Goal: Complete Application Form: Complete application form

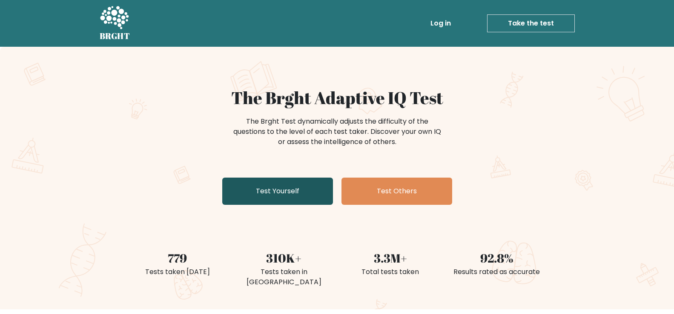
click at [259, 204] on link "Test Yourself" at bounding box center [277, 191] width 111 height 27
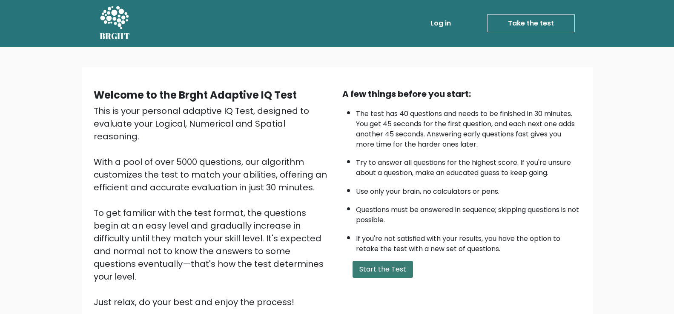
click at [383, 266] on button "Start the Test" at bounding box center [382, 269] width 60 height 17
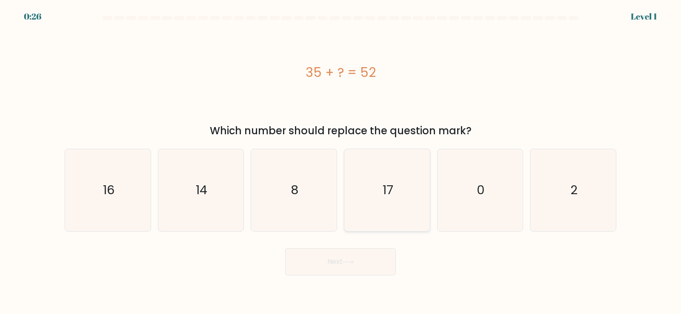
click at [415, 214] on icon "17" at bounding box center [387, 190] width 82 height 82
click at [341, 162] on input "d. 17" at bounding box center [340, 159] width 0 height 4
radio input "true"
click at [363, 267] on button "Next" at bounding box center [340, 262] width 111 height 27
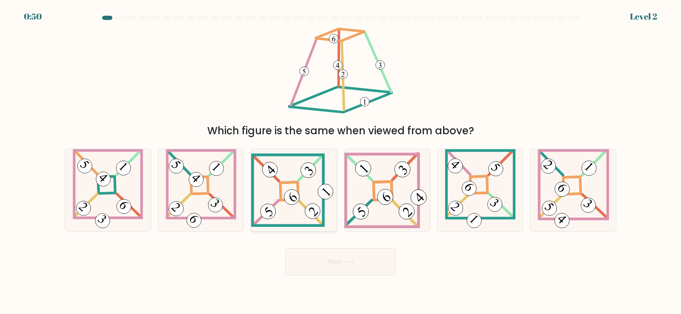
click at [291, 221] on icon at bounding box center [294, 191] width 86 height 74
click at [340, 162] on input "c." at bounding box center [340, 159] width 0 height 4
radio input "true"
click at [326, 266] on button "Next" at bounding box center [340, 262] width 111 height 27
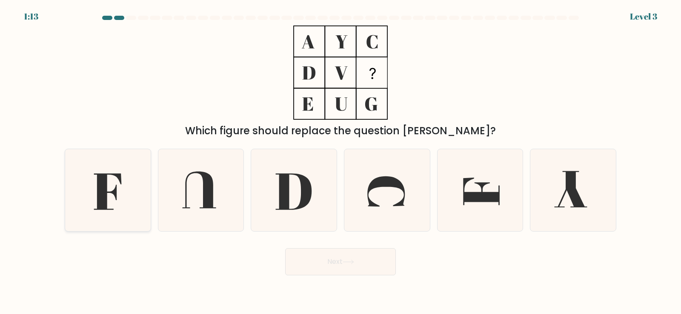
click at [106, 189] on icon at bounding box center [108, 192] width 28 height 37
click at [340, 162] on input "a." at bounding box center [340, 159] width 0 height 4
radio input "true"
click at [361, 270] on button "Next" at bounding box center [340, 262] width 111 height 27
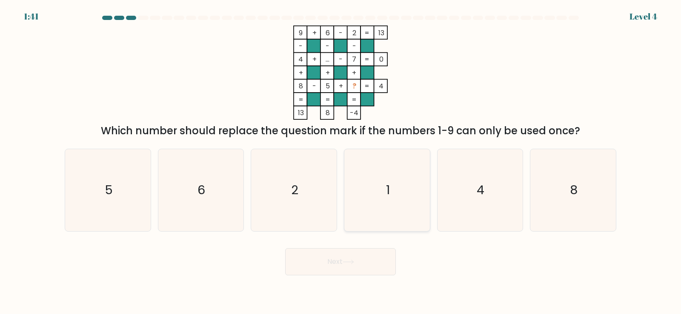
click at [392, 190] on icon "1" at bounding box center [387, 190] width 82 height 82
click at [341, 162] on input "d. 1" at bounding box center [340, 159] width 0 height 4
radio input "true"
click at [380, 262] on button "Next" at bounding box center [340, 262] width 111 height 27
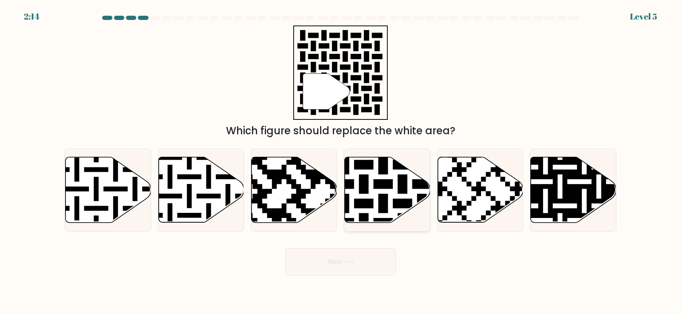
click at [365, 169] on icon at bounding box center [411, 155] width 155 height 155
click at [341, 162] on input "d." at bounding box center [340, 159] width 0 height 4
radio input "true"
click at [378, 249] on button "Next" at bounding box center [340, 262] width 111 height 27
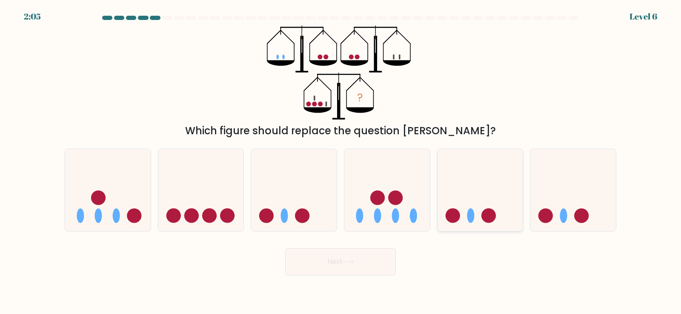
click at [453, 207] on icon at bounding box center [480, 190] width 86 height 71
click at [341, 162] on input "e." at bounding box center [340, 159] width 0 height 4
radio input "true"
click at [211, 168] on icon at bounding box center [201, 190] width 86 height 71
click at [340, 162] on input "b." at bounding box center [340, 159] width 0 height 4
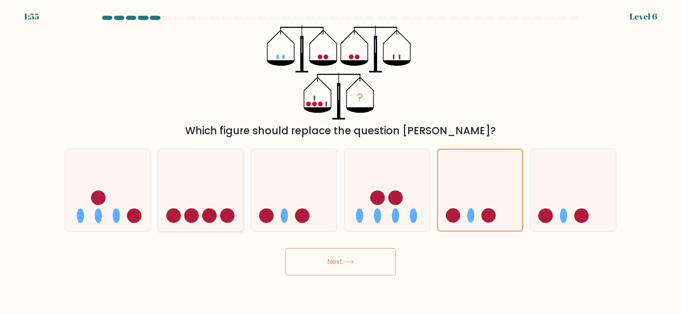
radio input "true"
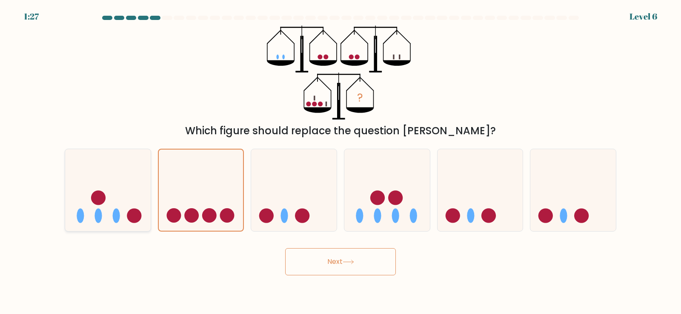
click at [119, 223] on icon at bounding box center [108, 190] width 86 height 71
click at [340, 162] on input "a." at bounding box center [340, 159] width 0 height 4
radio input "true"
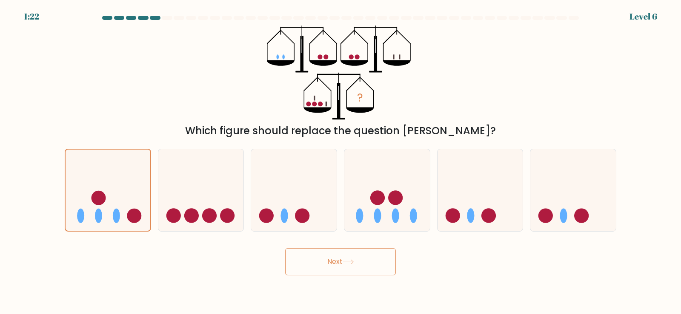
click at [302, 270] on button "Next" at bounding box center [340, 262] width 111 height 27
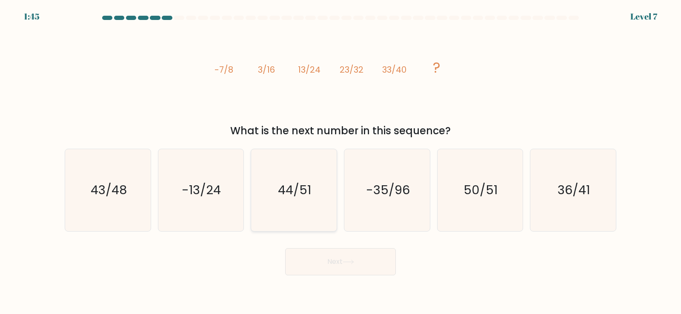
click at [309, 195] on text "44/51" at bounding box center [294, 190] width 33 height 17
click at [340, 162] on input "c. 44/51" at bounding box center [340, 159] width 0 height 4
radio input "true"
click at [298, 271] on button "Next" at bounding box center [340, 262] width 111 height 27
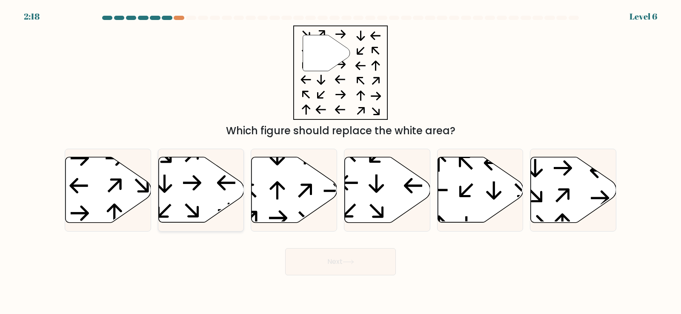
click at [168, 186] on icon at bounding box center [201, 190] width 86 height 66
click at [340, 162] on input "b." at bounding box center [340, 159] width 0 height 4
radio input "true"
click at [298, 262] on button "Next" at bounding box center [340, 262] width 111 height 27
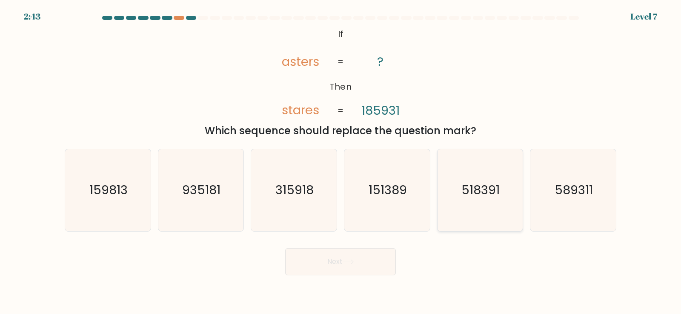
click at [475, 173] on icon "518391" at bounding box center [480, 190] width 82 height 82
click at [341, 162] on input "e. 518391" at bounding box center [340, 159] width 0 height 4
radio input "true"
click at [338, 267] on button "Next" at bounding box center [340, 262] width 111 height 27
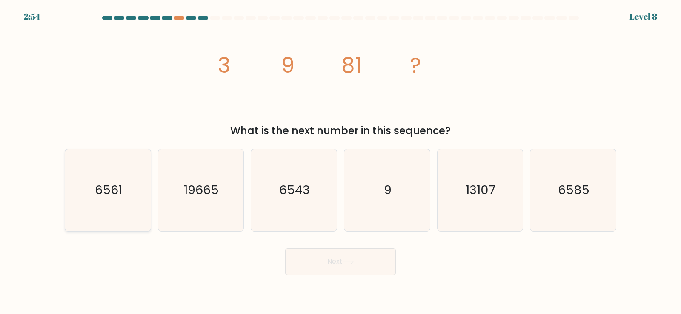
click at [77, 185] on icon "6561" at bounding box center [108, 190] width 82 height 82
click at [340, 162] on input "a. 6561" at bounding box center [340, 159] width 0 height 4
radio input "true"
click at [377, 264] on button "Next" at bounding box center [340, 262] width 111 height 27
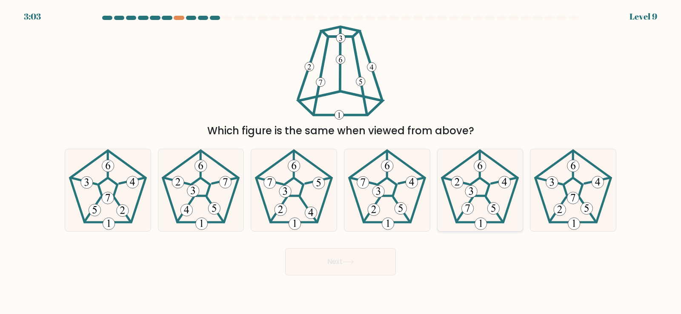
click at [471, 181] on icon at bounding box center [480, 190] width 82 height 82
click at [341, 162] on input "e." at bounding box center [340, 159] width 0 height 4
radio input "true"
click at [360, 269] on button "Next" at bounding box center [340, 262] width 111 height 27
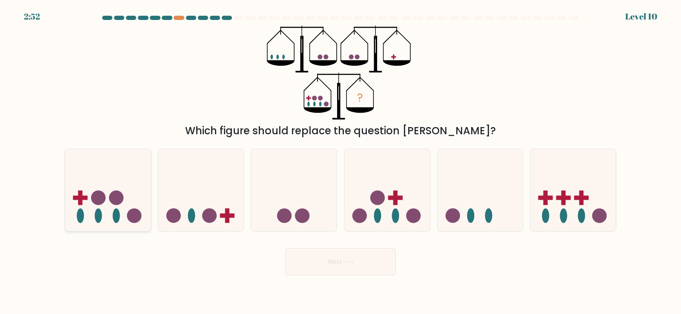
click at [93, 176] on icon at bounding box center [108, 190] width 86 height 71
click at [340, 162] on input "a." at bounding box center [340, 159] width 0 height 4
radio input "true"
click at [349, 270] on button "Next" at bounding box center [340, 262] width 111 height 27
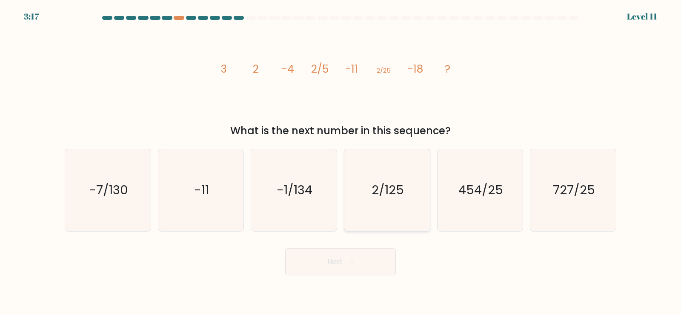
click at [360, 203] on icon "2/125" at bounding box center [387, 190] width 82 height 82
click at [341, 162] on input "d. 2/125" at bounding box center [340, 159] width 0 height 4
radio input "true"
click at [291, 251] on button "Next" at bounding box center [340, 262] width 111 height 27
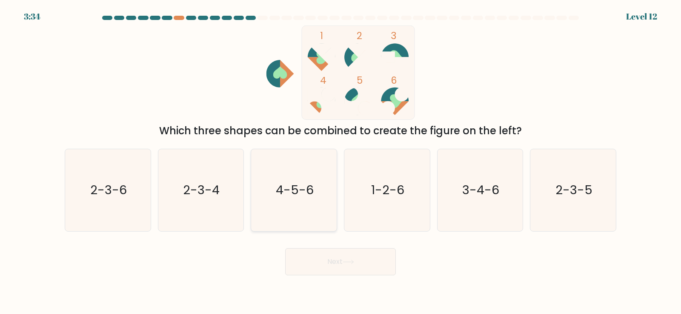
click at [322, 167] on icon "4-5-6" at bounding box center [294, 190] width 82 height 82
click at [340, 162] on input "c. 4-5-6" at bounding box center [340, 159] width 0 height 4
radio input "true"
click at [320, 269] on button "Next" at bounding box center [340, 262] width 111 height 27
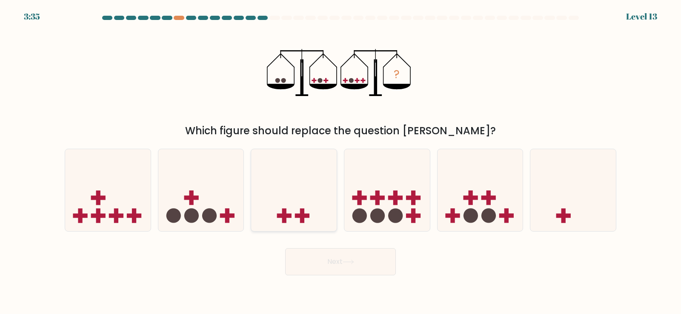
click at [321, 219] on icon at bounding box center [294, 190] width 86 height 71
click at [340, 162] on input "c." at bounding box center [340, 159] width 0 height 4
radio input "true"
click at [325, 256] on button "Next" at bounding box center [340, 262] width 111 height 27
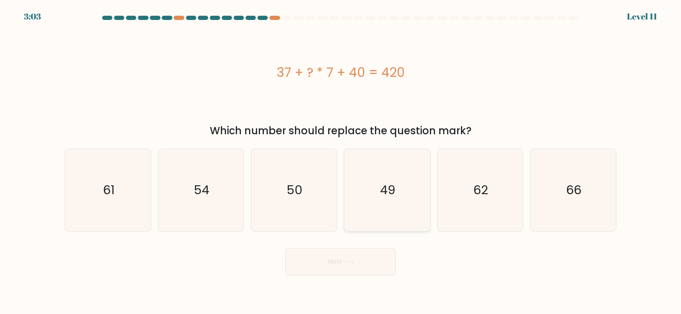
click at [420, 183] on icon "49" at bounding box center [387, 190] width 82 height 82
click at [341, 162] on input "d. 49" at bounding box center [340, 159] width 0 height 4
radio input "true"
click at [363, 276] on body "3:02 Level 11" at bounding box center [340, 157] width 681 height 314
click at [363, 271] on button "Next" at bounding box center [340, 262] width 111 height 27
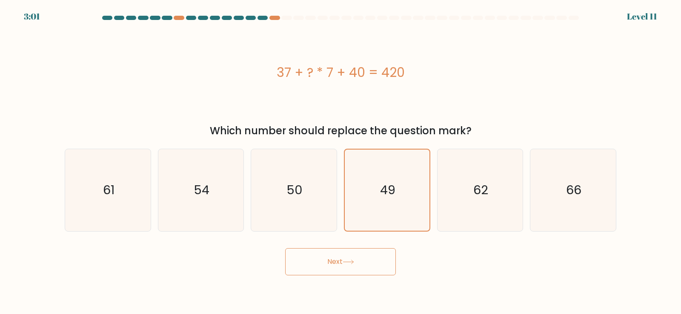
click at [364, 263] on button "Next" at bounding box center [340, 262] width 111 height 27
click at [371, 262] on button "Next" at bounding box center [340, 262] width 111 height 27
click at [388, 198] on text "49" at bounding box center [387, 190] width 15 height 17
click at [341, 162] on input "d. 49" at bounding box center [340, 159] width 0 height 4
click at [353, 260] on icon at bounding box center [348, 262] width 11 height 5
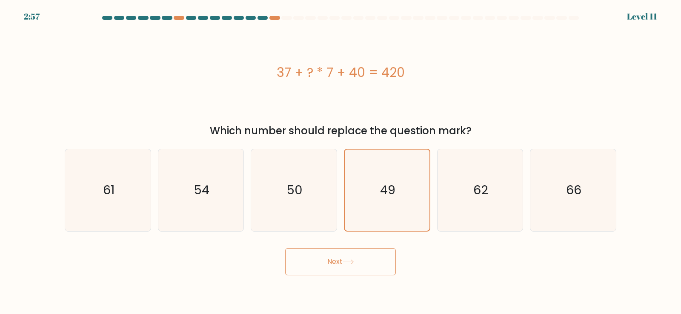
click at [353, 260] on icon at bounding box center [348, 262] width 11 height 5
click at [315, 196] on icon "50" at bounding box center [294, 190] width 82 height 82
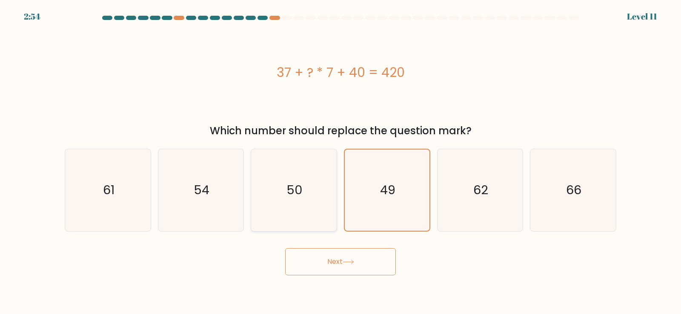
click at [340, 162] on input "c. 50" at bounding box center [340, 159] width 0 height 4
radio input "true"
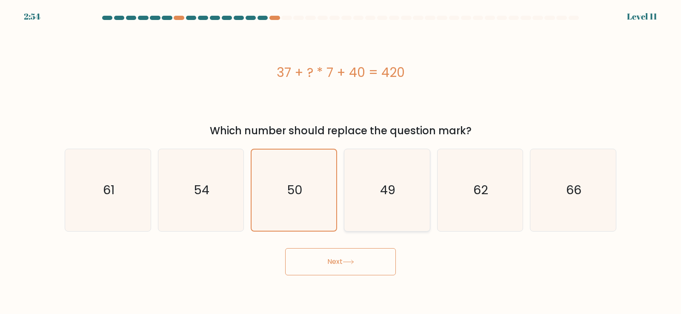
click at [362, 201] on icon "49" at bounding box center [387, 190] width 82 height 82
click at [341, 162] on input "d. 49" at bounding box center [340, 159] width 0 height 4
radio input "true"
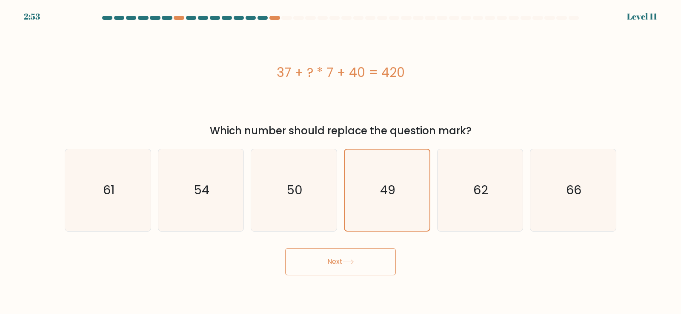
click at [320, 258] on button "Next" at bounding box center [340, 262] width 111 height 27
click at [276, 17] on div at bounding box center [274, 18] width 10 height 4
click at [263, 17] on div at bounding box center [262, 18] width 10 height 4
click at [339, 255] on button "Next" at bounding box center [340, 262] width 111 height 27
click at [288, 17] on div at bounding box center [286, 18] width 10 height 4
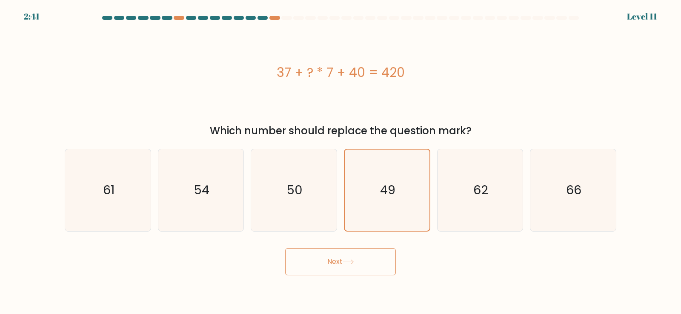
click at [366, 257] on button "Next" at bounding box center [340, 262] width 111 height 27
click at [250, 179] on div "c. 50" at bounding box center [293, 190] width 93 height 83
click at [215, 183] on icon "54" at bounding box center [201, 190] width 82 height 82
click at [340, 162] on input "b. 54" at bounding box center [340, 159] width 0 height 4
radio input "true"
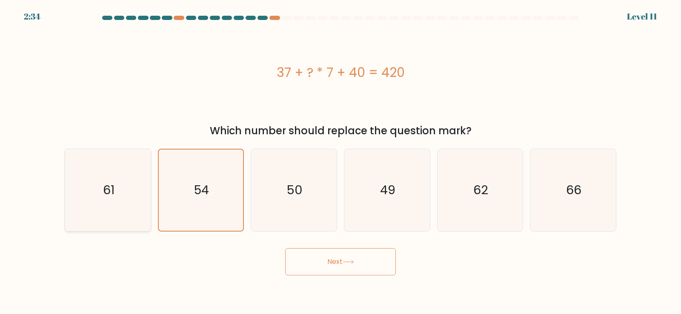
click at [136, 177] on icon "61" at bounding box center [108, 190] width 82 height 82
click at [340, 162] on input "a. 61" at bounding box center [340, 159] width 0 height 4
radio input "true"
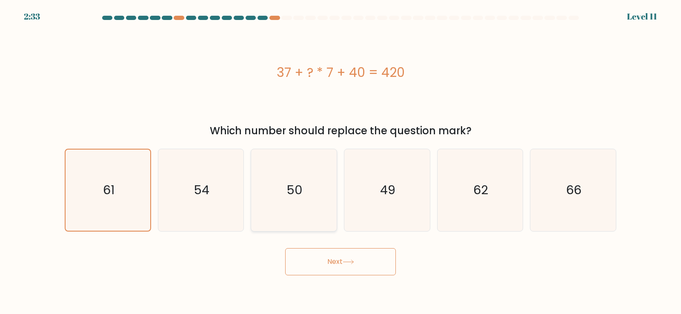
click at [289, 189] on text "50" at bounding box center [295, 190] width 16 height 17
click at [340, 162] on input "c. 50" at bounding box center [340, 159] width 0 height 4
radio input "true"
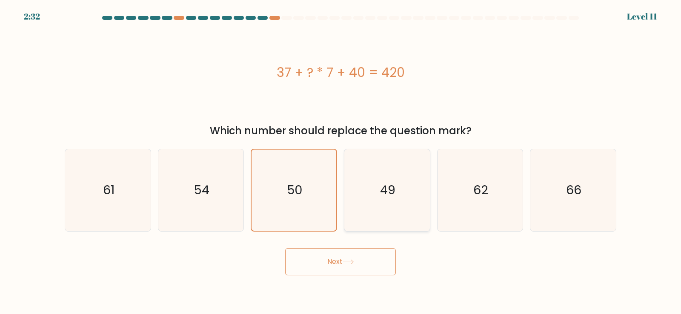
click at [367, 194] on icon "49" at bounding box center [387, 190] width 82 height 82
click at [341, 162] on input "d. 49" at bounding box center [340, 159] width 0 height 4
radio input "true"
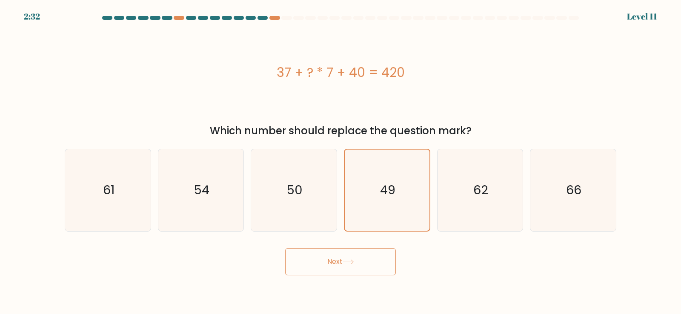
click at [337, 265] on button "Next" at bounding box center [340, 262] width 111 height 27
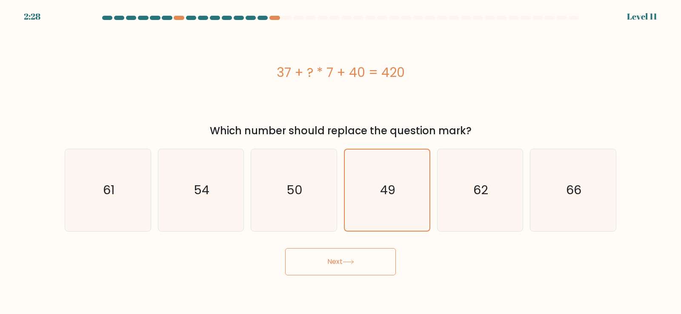
click at [318, 255] on button "Next" at bounding box center [340, 262] width 111 height 27
click at [365, 266] on button "Next" at bounding box center [340, 262] width 111 height 27
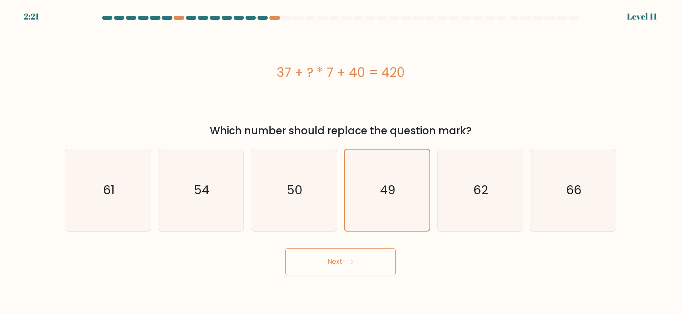
click at [365, 266] on button "Next" at bounding box center [340, 262] width 111 height 27
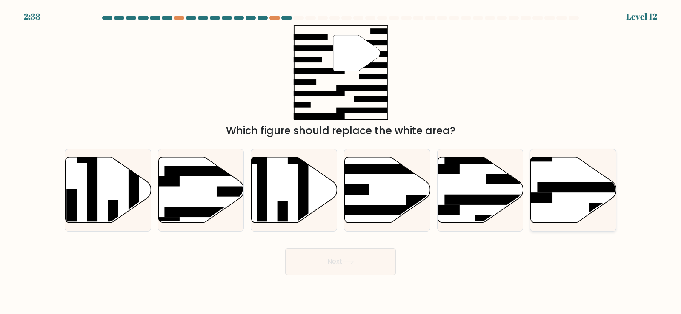
click at [551, 189] on rect at bounding box center [583, 188] width 93 height 10
click at [341, 162] on input "f." at bounding box center [340, 159] width 0 height 4
radio input "true"
click at [380, 255] on button "Next" at bounding box center [340, 262] width 111 height 27
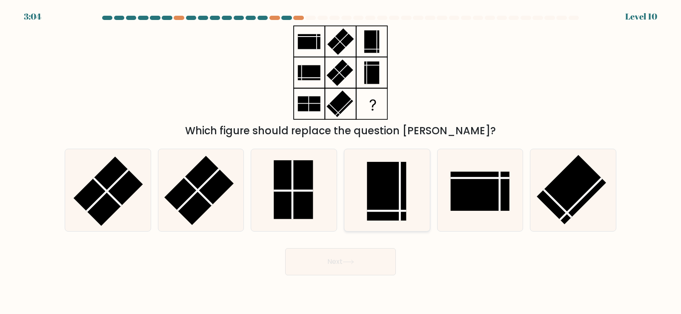
click at [400, 195] on line at bounding box center [400, 191] width 0 height 59
click at [341, 162] on input "d." at bounding box center [340, 159] width 0 height 4
radio input "true"
click at [375, 262] on button "Next" at bounding box center [340, 262] width 111 height 27
click at [444, 205] on icon at bounding box center [480, 190] width 82 height 82
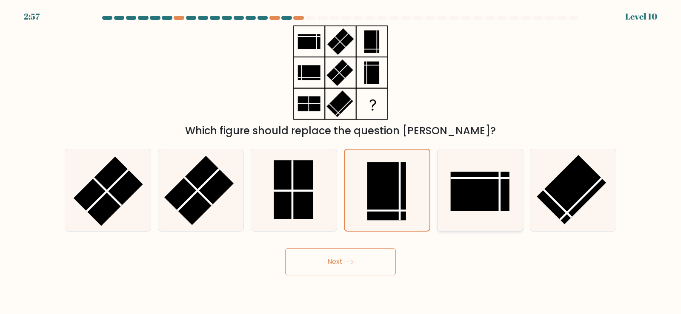
click at [341, 162] on input "e." at bounding box center [340, 159] width 0 height 4
radio input "true"
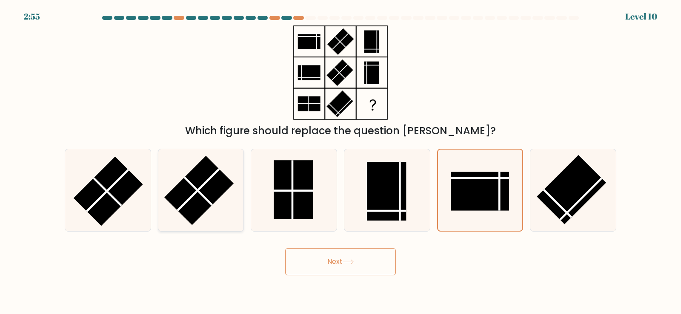
click at [193, 181] on rect at bounding box center [199, 190] width 69 height 69
click at [340, 162] on input "b." at bounding box center [340, 159] width 0 height 4
radio input "true"
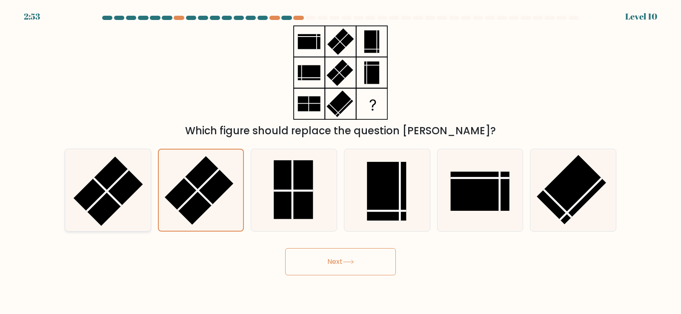
click at [110, 186] on rect at bounding box center [108, 191] width 69 height 69
click at [340, 162] on input "a." at bounding box center [340, 159] width 0 height 4
radio input "true"
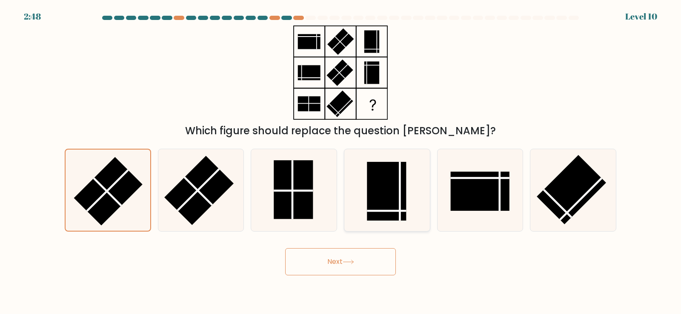
click at [390, 190] on rect at bounding box center [386, 191] width 39 height 59
click at [341, 162] on input "d." at bounding box center [340, 159] width 0 height 4
radio input "true"
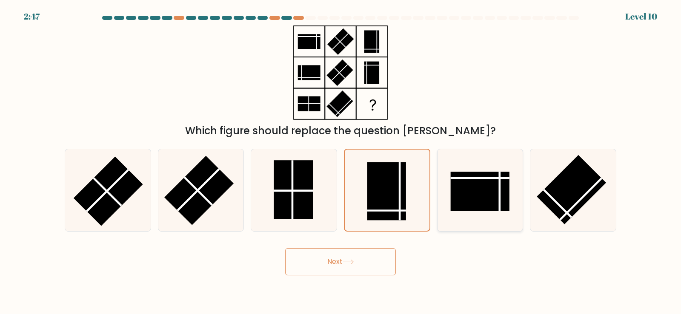
click at [466, 185] on rect at bounding box center [480, 191] width 59 height 39
click at [341, 162] on input "e." at bounding box center [340, 159] width 0 height 4
radio input "true"
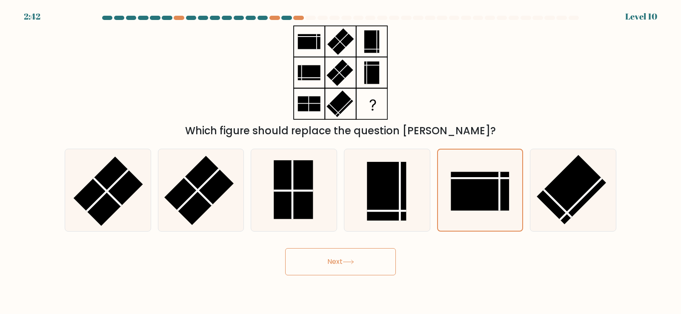
click at [377, 265] on button "Next" at bounding box center [340, 262] width 111 height 27
click at [377, 266] on button "Next" at bounding box center [340, 262] width 111 height 27
click at [295, 257] on button "Next" at bounding box center [340, 262] width 111 height 27
click at [329, 179] on icon at bounding box center [294, 190] width 82 height 82
click at [340, 162] on input "c." at bounding box center [340, 159] width 0 height 4
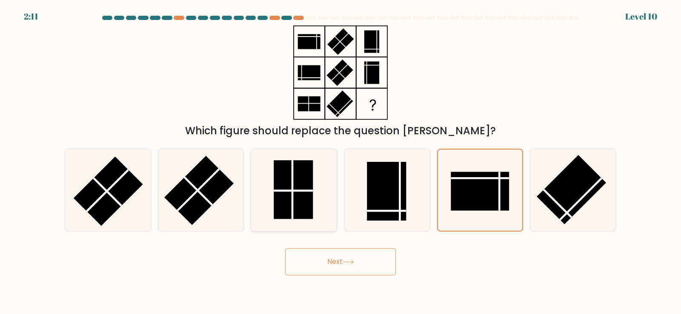
radio input "true"
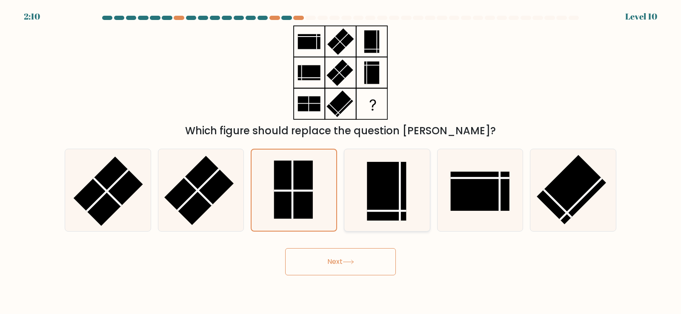
click at [361, 183] on icon at bounding box center [387, 190] width 82 height 82
click at [341, 162] on input "d." at bounding box center [340, 159] width 0 height 4
radio input "true"
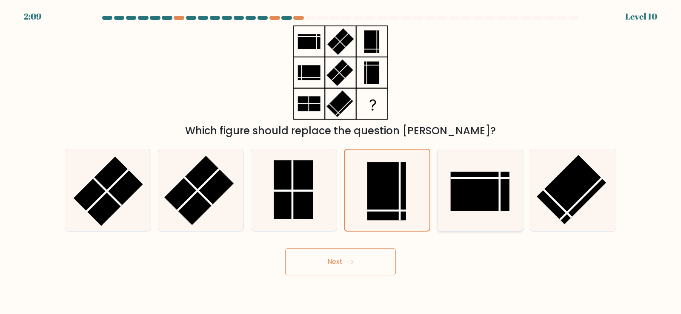
click at [482, 193] on rect at bounding box center [480, 191] width 59 height 39
click at [341, 162] on input "e." at bounding box center [340, 159] width 0 height 4
radio input "true"
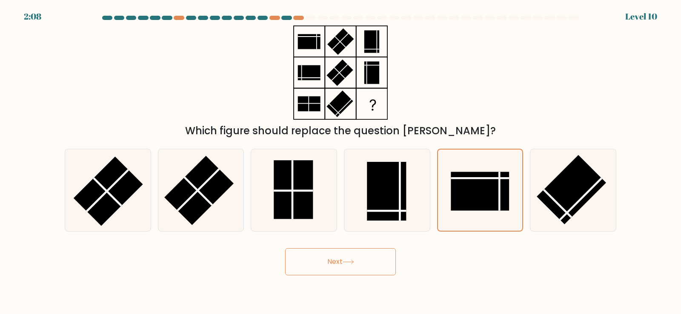
click at [358, 263] on button "Next" at bounding box center [340, 262] width 111 height 27
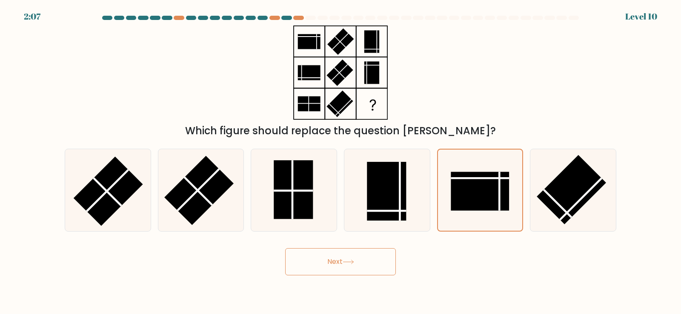
click at [358, 263] on button "Next" at bounding box center [340, 262] width 111 height 27
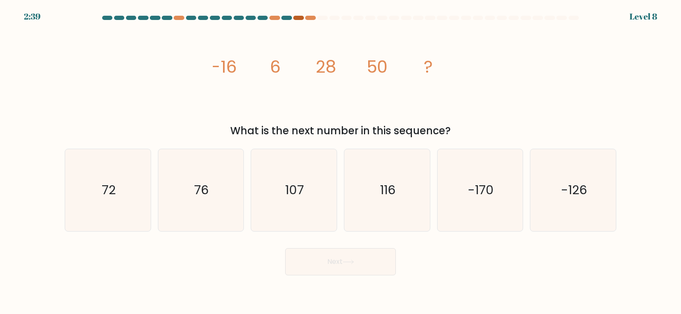
click at [300, 18] on div at bounding box center [298, 18] width 10 height 4
click at [137, 217] on icon "72" at bounding box center [108, 190] width 82 height 82
click at [340, 162] on input "a. 72" at bounding box center [340, 159] width 0 height 4
radio input "true"
click at [382, 267] on button "Next" at bounding box center [340, 262] width 111 height 27
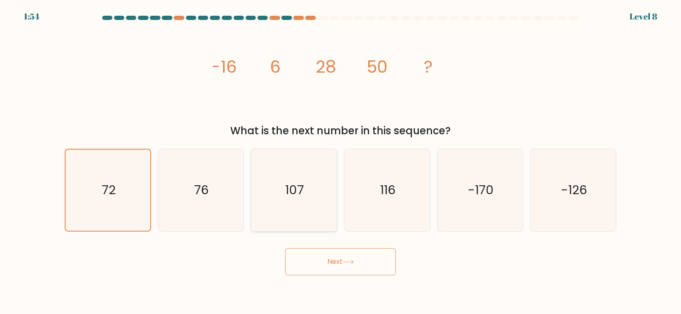
click at [277, 222] on icon "107" at bounding box center [294, 190] width 82 height 82
click at [340, 162] on input "c. 107" at bounding box center [340, 159] width 0 height 4
radio input "true"
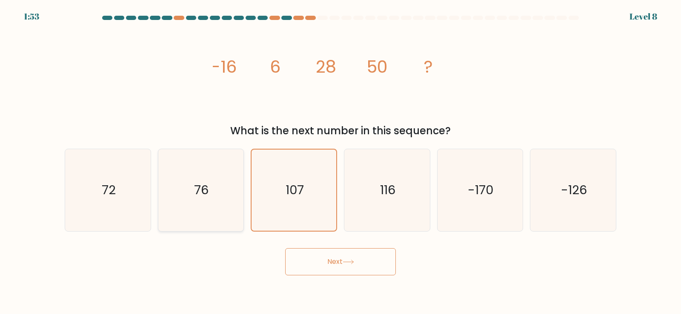
click at [172, 210] on icon "76" at bounding box center [201, 190] width 82 height 82
click at [340, 162] on input "b. 76" at bounding box center [340, 159] width 0 height 4
radio input "true"
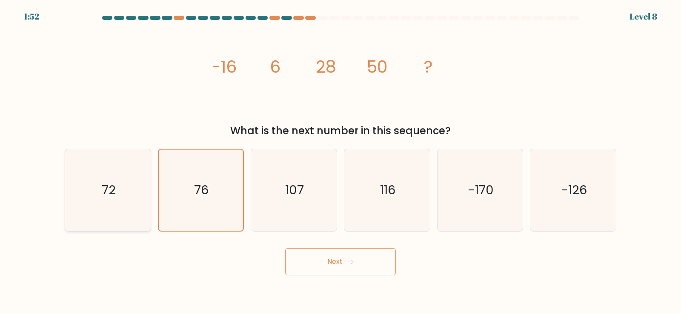
click at [143, 203] on icon "72" at bounding box center [108, 190] width 82 height 82
click at [340, 162] on input "a. 72" at bounding box center [340, 159] width 0 height 4
radio input "true"
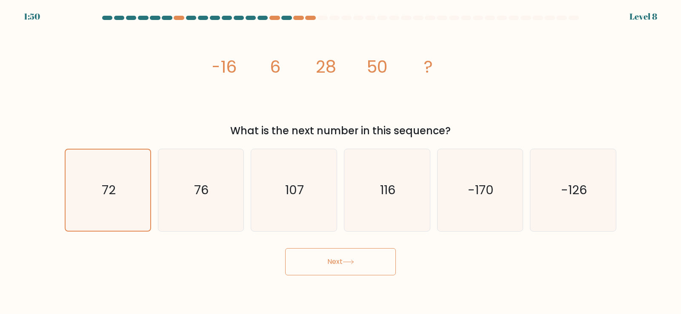
click at [353, 260] on icon at bounding box center [348, 262] width 11 height 5
click at [374, 259] on button "Next" at bounding box center [340, 262] width 111 height 27
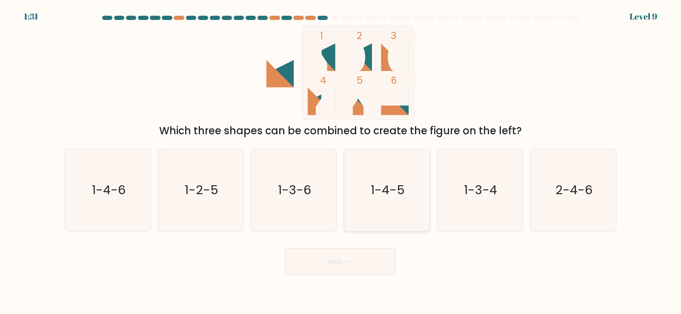
click at [391, 209] on icon "1-4-5" at bounding box center [387, 190] width 82 height 82
click at [341, 162] on input "d. 1-4-5" at bounding box center [340, 159] width 0 height 4
radio input "true"
click at [341, 274] on button "Next" at bounding box center [340, 262] width 111 height 27
click at [341, 271] on button "Next" at bounding box center [340, 262] width 111 height 27
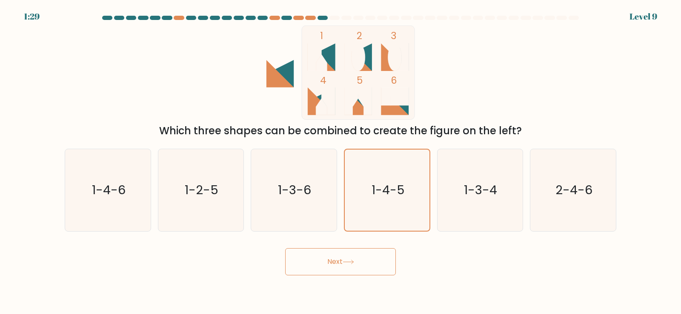
click at [341, 271] on button "Next" at bounding box center [340, 262] width 111 height 27
click at [308, 264] on button "Next" at bounding box center [340, 262] width 111 height 27
click at [345, 268] on button "Next" at bounding box center [340, 262] width 111 height 27
click at [394, 273] on button "Next" at bounding box center [340, 262] width 111 height 27
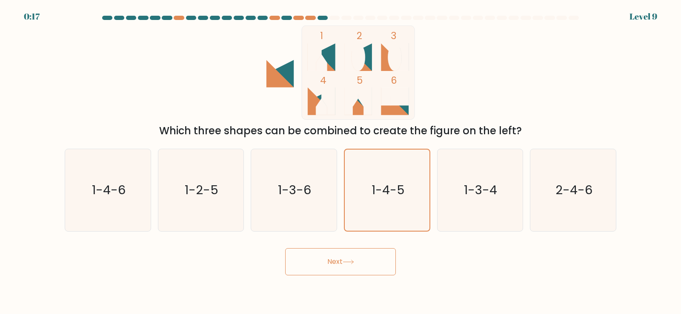
click at [394, 273] on button "Next" at bounding box center [340, 262] width 111 height 27
click at [368, 266] on button "Next" at bounding box center [340, 262] width 111 height 27
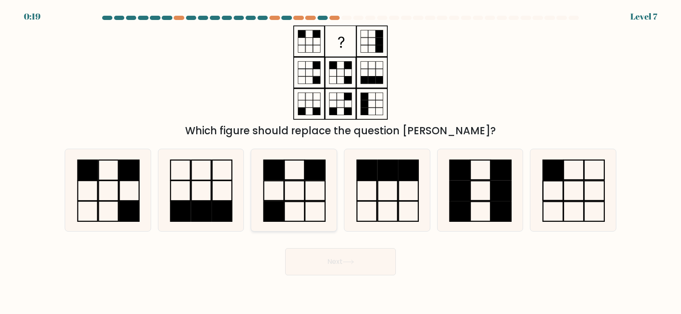
click at [297, 195] on icon at bounding box center [294, 190] width 82 height 82
click at [340, 162] on input "c." at bounding box center [340, 159] width 0 height 4
radio input "true"
click at [347, 265] on button "Next" at bounding box center [340, 262] width 111 height 27
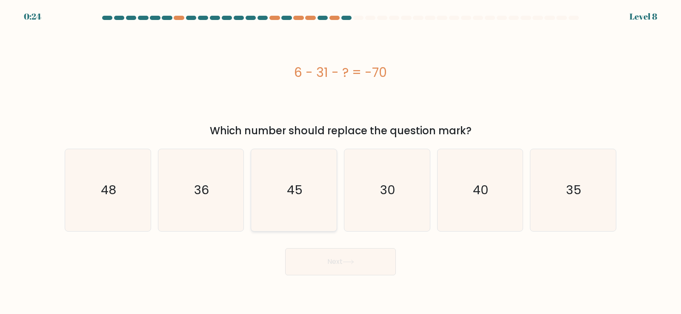
click at [291, 183] on text "45" at bounding box center [295, 190] width 16 height 17
click at [340, 162] on input "c. 45" at bounding box center [340, 159] width 0 height 4
radio input "true"
click at [327, 259] on button "Next" at bounding box center [340, 262] width 111 height 27
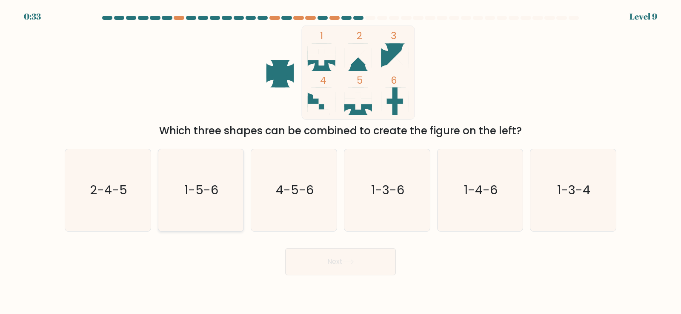
click at [221, 200] on icon "1-5-6" at bounding box center [201, 190] width 82 height 82
click at [340, 162] on input "b. 1-5-6" at bounding box center [340, 159] width 0 height 4
radio input "true"
click at [372, 260] on button "Next" at bounding box center [340, 262] width 111 height 27
click at [370, 259] on button "Next" at bounding box center [340, 262] width 111 height 27
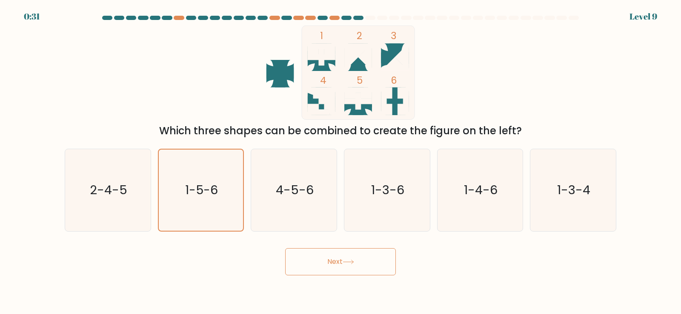
click at [370, 259] on button "Next" at bounding box center [340, 262] width 111 height 27
click at [389, 257] on button "Next" at bounding box center [340, 262] width 111 height 27
click at [293, 253] on div "Next" at bounding box center [341, 259] width 562 height 34
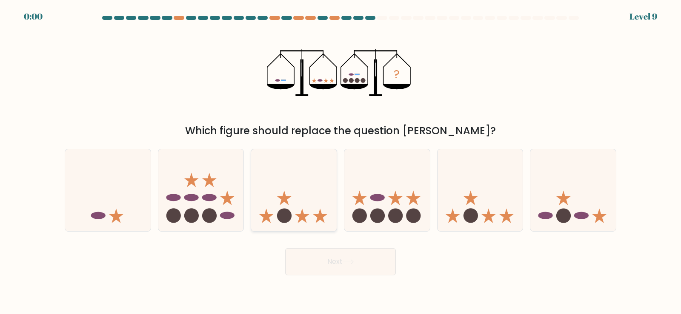
click at [324, 199] on icon at bounding box center [294, 190] width 86 height 71
click at [340, 162] on input "c." at bounding box center [340, 159] width 0 height 4
radio input "true"
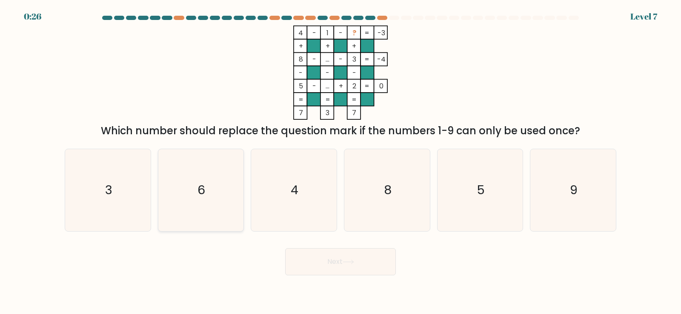
click at [212, 210] on icon "6" at bounding box center [201, 190] width 82 height 82
click at [340, 162] on input "b. 6" at bounding box center [340, 159] width 0 height 4
radio input "true"
click at [295, 260] on button "Next" at bounding box center [340, 262] width 111 height 27
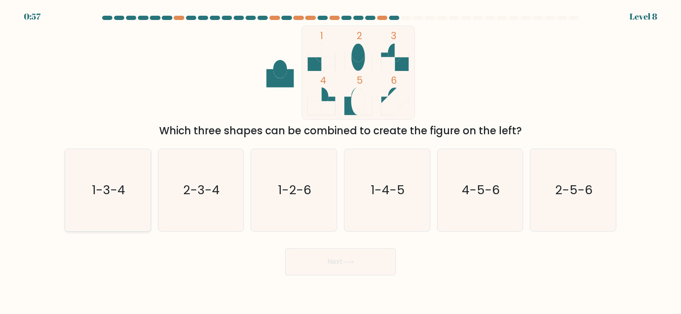
click at [89, 195] on icon "1-3-4" at bounding box center [108, 190] width 82 height 82
click at [340, 162] on input "a. 1-3-4" at bounding box center [340, 159] width 0 height 4
radio input "true"
click at [314, 263] on button "Next" at bounding box center [340, 262] width 111 height 27
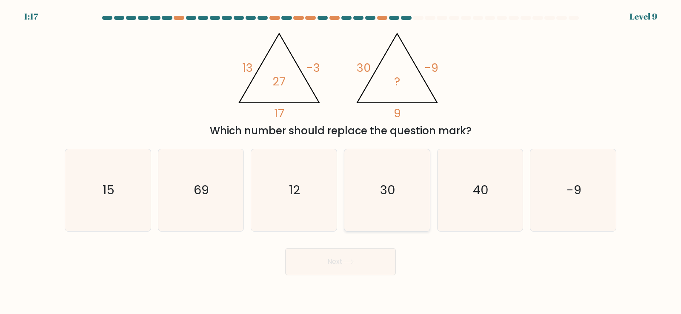
click at [429, 188] on div "30" at bounding box center [387, 190] width 86 height 83
click at [341, 162] on input "d. 30" at bounding box center [340, 159] width 0 height 4
radio input "true"
click at [382, 256] on button "Next" at bounding box center [340, 262] width 111 height 27
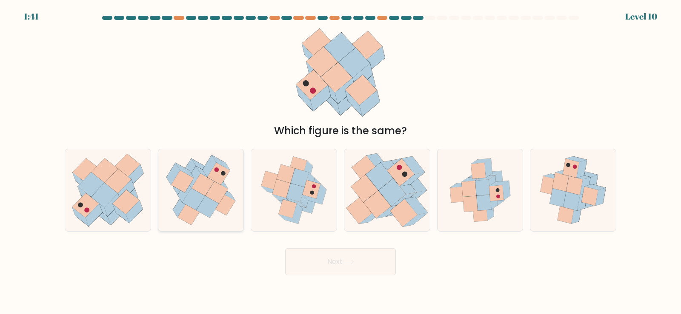
click at [195, 212] on icon at bounding box center [188, 214] width 23 height 22
click at [340, 162] on input "b." at bounding box center [340, 159] width 0 height 4
radio input "true"
click at [328, 262] on button "Next" at bounding box center [340, 262] width 111 height 27
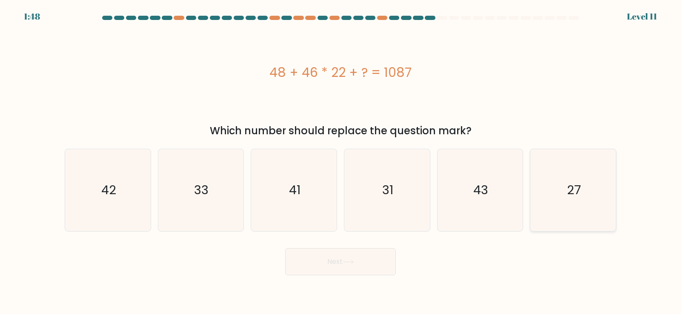
click at [556, 187] on icon "27" at bounding box center [573, 190] width 82 height 82
click at [341, 162] on input "f. 27" at bounding box center [340, 159] width 0 height 4
radio input "true"
click at [358, 257] on button "Next" at bounding box center [340, 262] width 111 height 27
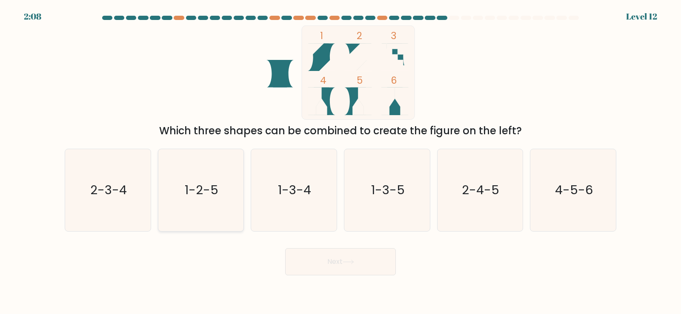
click at [228, 205] on icon "1-2-5" at bounding box center [201, 190] width 82 height 82
click at [340, 162] on input "b. 1-2-5" at bounding box center [340, 159] width 0 height 4
radio input "true"
click at [332, 169] on icon "1-3-4" at bounding box center [294, 190] width 82 height 82
click at [340, 162] on input "c. 1-3-4" at bounding box center [340, 159] width 0 height 4
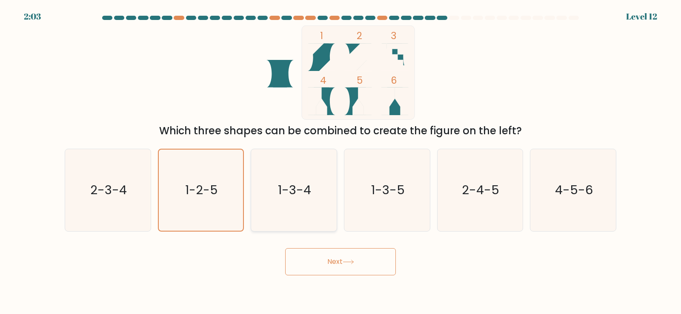
radio input "true"
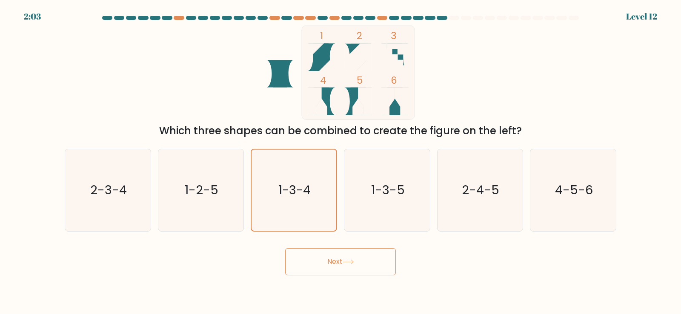
click at [343, 260] on button "Next" at bounding box center [340, 262] width 111 height 27
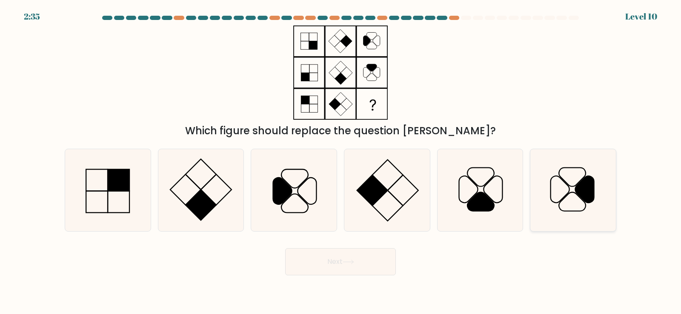
click at [571, 162] on icon at bounding box center [573, 190] width 82 height 82
click at [341, 162] on input "f." at bounding box center [340, 159] width 0 height 4
radio input "true"
click at [365, 258] on button "Next" at bounding box center [340, 262] width 111 height 27
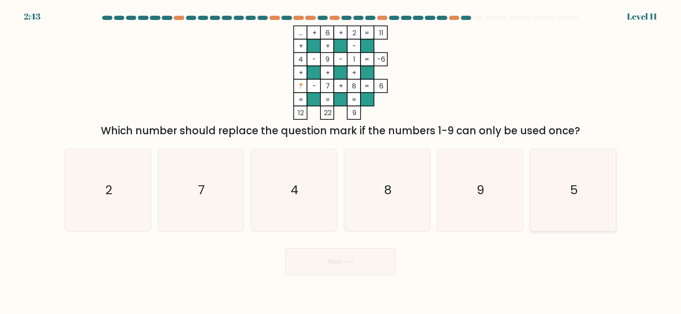
click at [587, 190] on icon "5" at bounding box center [573, 190] width 82 height 82
click at [341, 162] on input "f. 5" at bounding box center [340, 159] width 0 height 4
radio input "true"
click at [371, 262] on button "Next" at bounding box center [340, 262] width 111 height 27
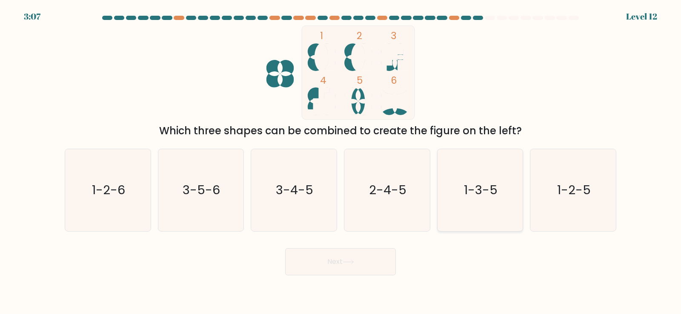
click at [454, 200] on icon "1-3-5" at bounding box center [480, 190] width 82 height 82
click at [341, 162] on input "e. 1-3-5" at bounding box center [340, 159] width 0 height 4
radio input "true"
click at [354, 264] on icon at bounding box center [348, 262] width 11 height 5
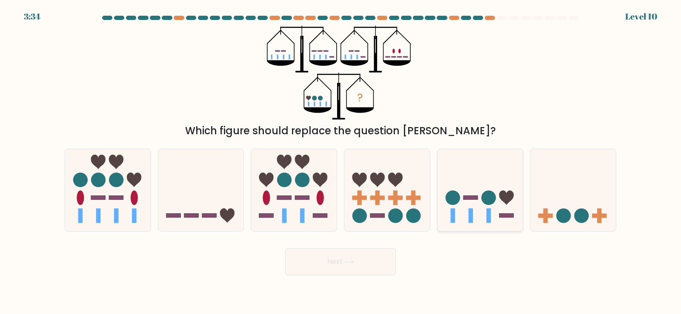
click at [464, 178] on icon at bounding box center [480, 190] width 86 height 71
click at [341, 162] on input "e." at bounding box center [340, 159] width 0 height 4
radio input "true"
click at [382, 263] on button "Next" at bounding box center [340, 262] width 111 height 27
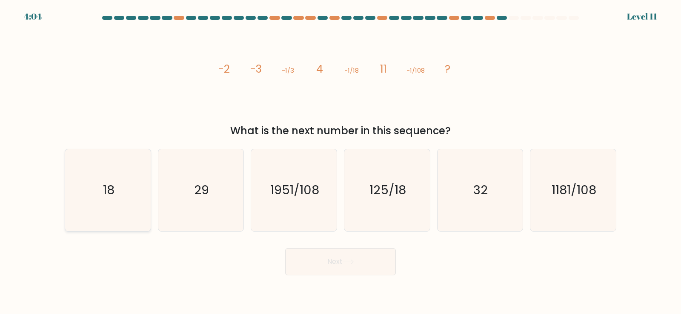
click at [125, 177] on icon "18" at bounding box center [108, 190] width 82 height 82
click at [340, 162] on input "a. 18" at bounding box center [340, 159] width 0 height 4
radio input "true"
click at [360, 254] on button "Next" at bounding box center [340, 262] width 111 height 27
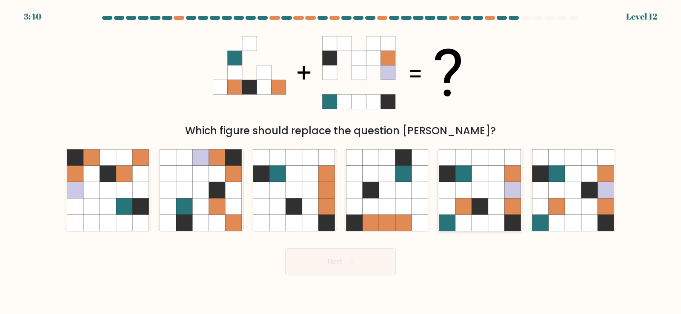
click at [477, 160] on icon at bounding box center [480, 157] width 16 height 16
click at [341, 160] on input "e." at bounding box center [340, 159] width 0 height 4
radio input "true"
click at [333, 271] on button "Next" at bounding box center [340, 262] width 111 height 27
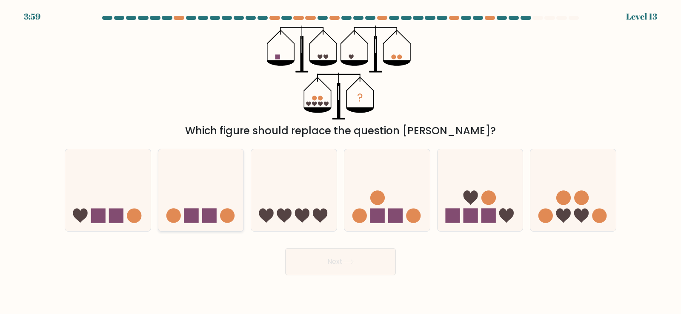
click at [225, 160] on icon at bounding box center [201, 190] width 86 height 71
click at [340, 160] on input "b." at bounding box center [340, 159] width 0 height 4
radio input "true"
click at [346, 263] on icon at bounding box center [348, 262] width 11 height 5
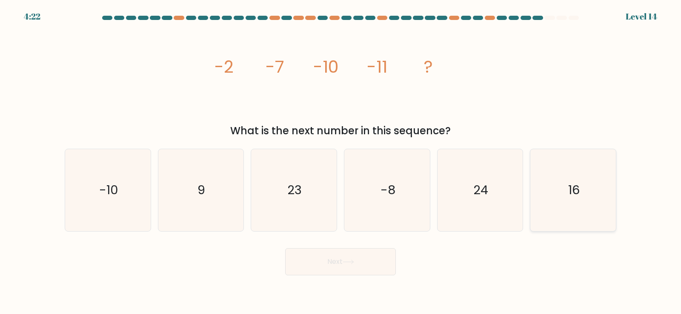
click at [603, 195] on icon "16" at bounding box center [573, 190] width 82 height 82
click at [341, 162] on input "f. 16" at bounding box center [340, 159] width 0 height 4
radio input "true"
click at [357, 268] on button "Next" at bounding box center [340, 262] width 111 height 27
click at [370, 261] on button "Next" at bounding box center [340, 262] width 111 height 27
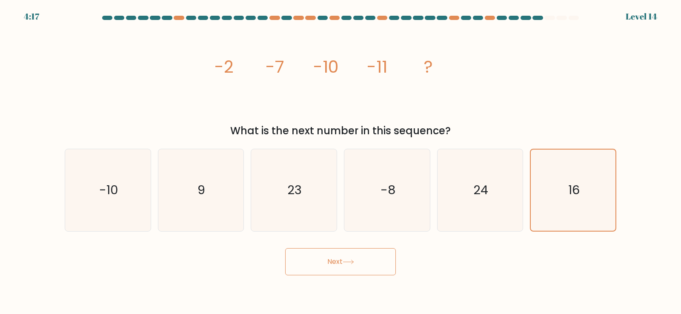
click at [370, 261] on button "Next" at bounding box center [340, 262] width 111 height 27
click at [457, 212] on icon "24" at bounding box center [480, 190] width 82 height 82
click at [341, 162] on input "e. 24" at bounding box center [340, 159] width 0 height 4
radio input "true"
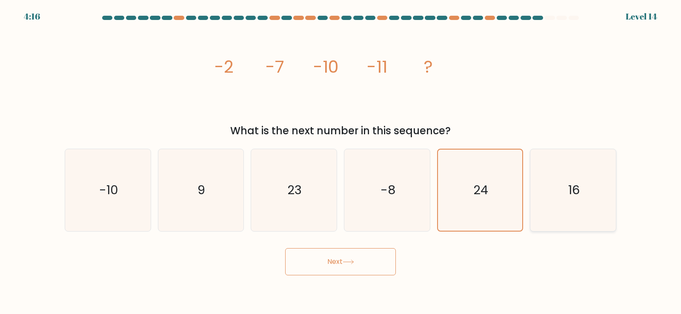
click at [551, 207] on icon "16" at bounding box center [573, 190] width 82 height 82
click at [341, 162] on input "f. 16" at bounding box center [340, 159] width 0 height 4
radio input "true"
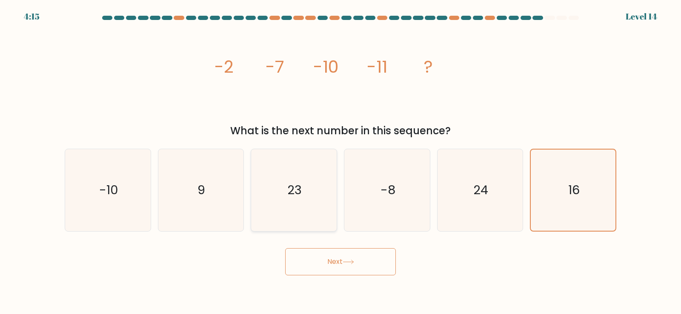
click at [279, 208] on icon "23" at bounding box center [294, 190] width 82 height 82
click at [340, 162] on input "c. 23" at bounding box center [340, 159] width 0 height 4
radio input "true"
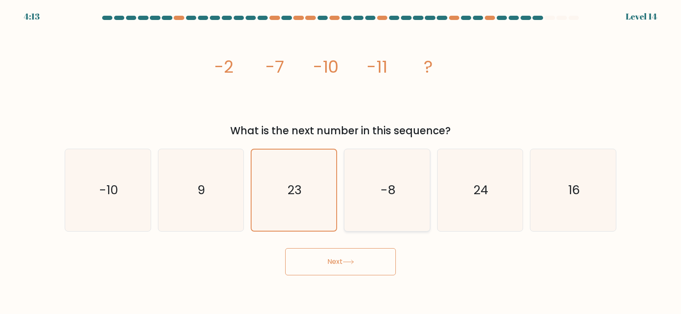
click at [409, 206] on icon "-8" at bounding box center [387, 190] width 82 height 82
click at [341, 162] on input "d. -8" at bounding box center [340, 159] width 0 height 4
radio input "true"
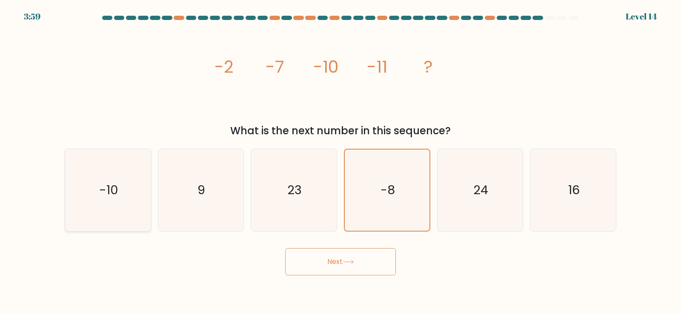
click at [131, 182] on icon "-10" at bounding box center [108, 190] width 82 height 82
click at [340, 162] on input "a. -10" at bounding box center [340, 159] width 0 height 4
radio input "true"
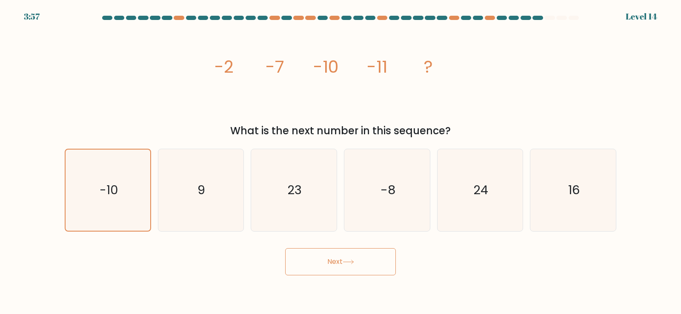
click at [347, 256] on button "Next" at bounding box center [340, 262] width 111 height 27
click at [362, 257] on button "Next" at bounding box center [340, 262] width 111 height 27
click at [587, 206] on icon "16" at bounding box center [573, 190] width 82 height 82
click at [341, 162] on input "f. 16" at bounding box center [340, 159] width 0 height 4
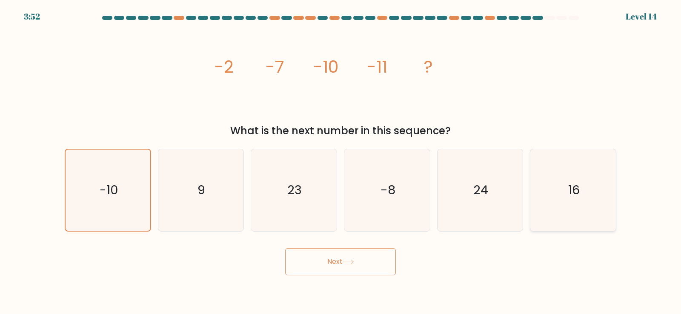
radio input "true"
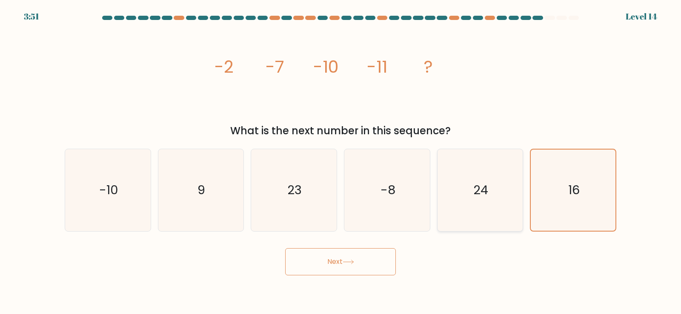
click at [500, 206] on icon "24" at bounding box center [480, 190] width 82 height 82
click at [341, 162] on input "e. 24" at bounding box center [340, 159] width 0 height 4
radio input "true"
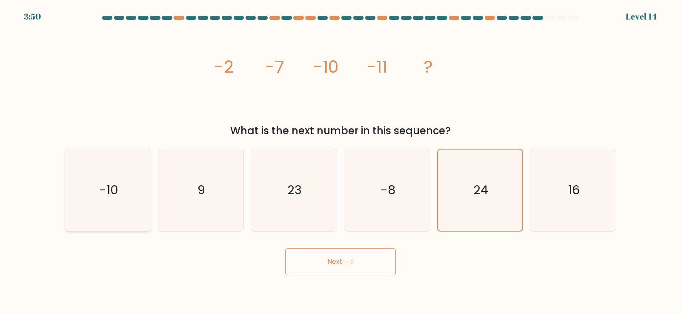
click at [149, 160] on icon "-10" at bounding box center [108, 190] width 82 height 82
click at [340, 160] on input "a. -10" at bounding box center [340, 159] width 0 height 4
radio input "true"
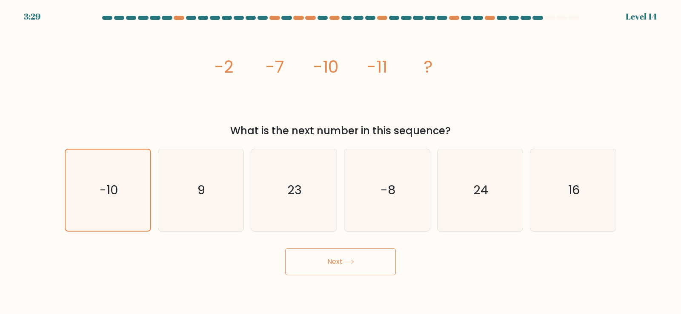
click at [339, 266] on button "Next" at bounding box center [340, 262] width 111 height 27
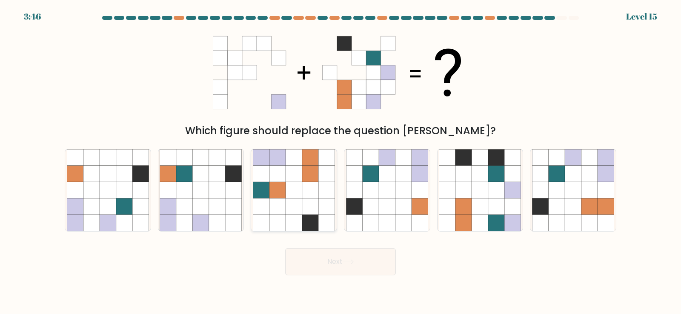
click at [301, 191] on icon at bounding box center [294, 190] width 16 height 16
click at [340, 162] on input "c." at bounding box center [340, 159] width 0 height 4
radio input "true"
click at [330, 261] on button "Next" at bounding box center [340, 262] width 111 height 27
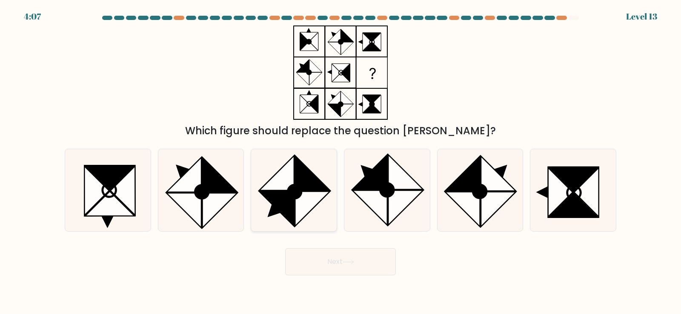
click at [318, 178] on icon at bounding box center [294, 190] width 82 height 82
click at [340, 162] on input "c." at bounding box center [340, 159] width 0 height 4
radio input "true"
click at [336, 257] on button "Next" at bounding box center [340, 262] width 111 height 27
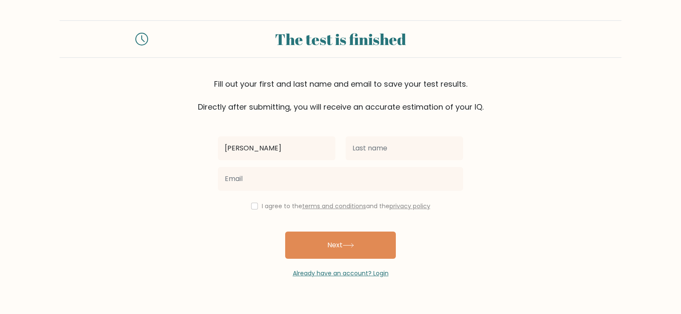
type input "[PERSON_NAME]"
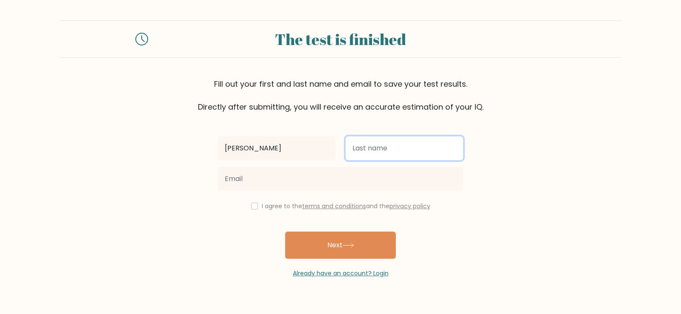
click at [421, 154] on input "text" at bounding box center [404, 149] width 117 height 24
type input "song"
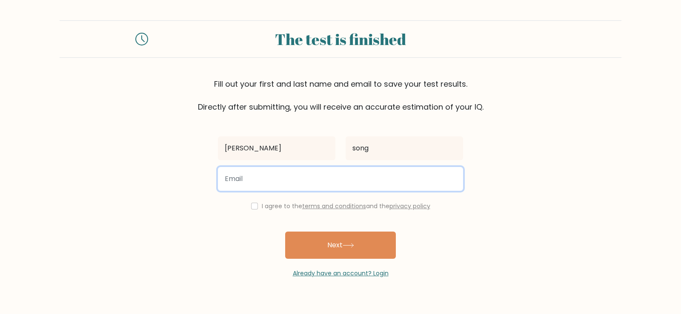
click at [390, 187] on input "email" at bounding box center [340, 179] width 245 height 24
type input "[EMAIL_ADDRESS][DOMAIN_NAME]"
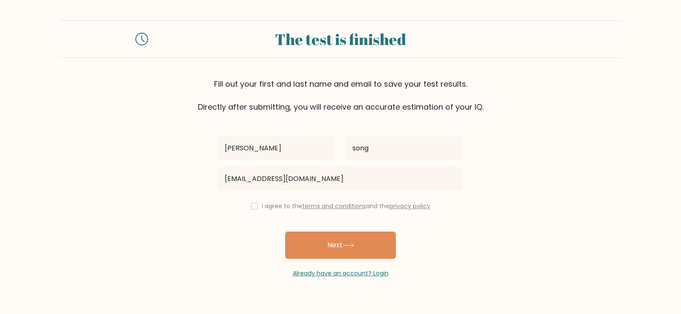
click at [257, 210] on div "I agree to the terms and conditions and the privacy policy" at bounding box center [340, 206] width 255 height 10
click at [252, 206] on input "checkbox" at bounding box center [254, 206] width 7 height 7
checkbox input "true"
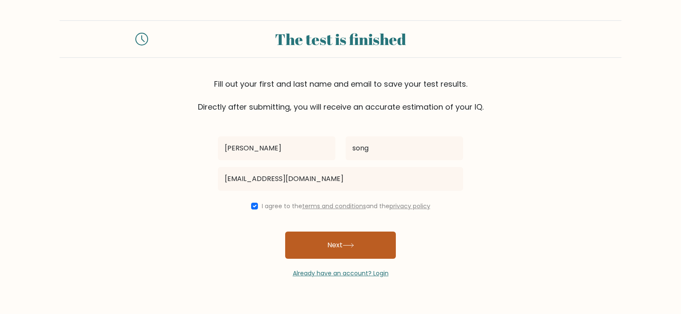
click at [307, 248] on button "Next" at bounding box center [340, 245] width 111 height 27
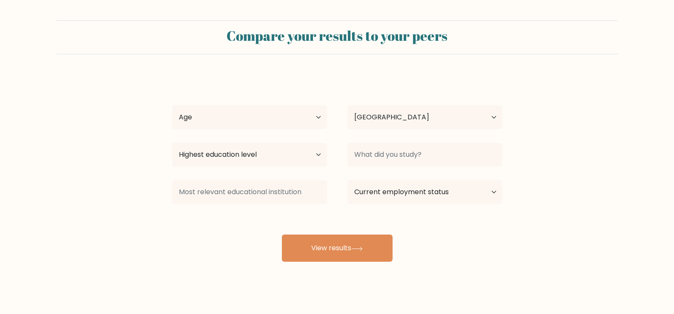
select select "IN"
click at [306, 126] on select "Age Under [DEMOGRAPHIC_DATA] [DEMOGRAPHIC_DATA] [DEMOGRAPHIC_DATA] [DEMOGRAPHIC…" at bounding box center [249, 118] width 155 height 24
select select "min_18"
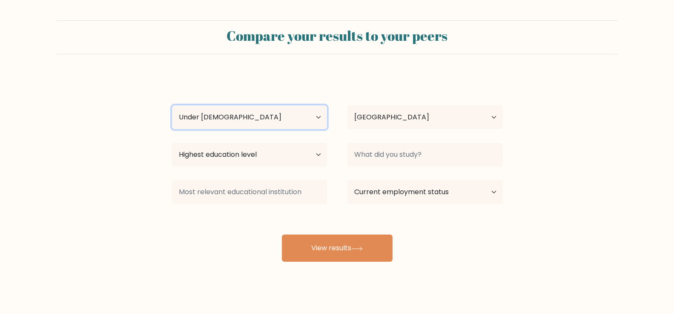
click at [172, 106] on select "Age Under [DEMOGRAPHIC_DATA] [DEMOGRAPHIC_DATA] [DEMOGRAPHIC_DATA] [DEMOGRAPHIC…" at bounding box center [249, 118] width 155 height 24
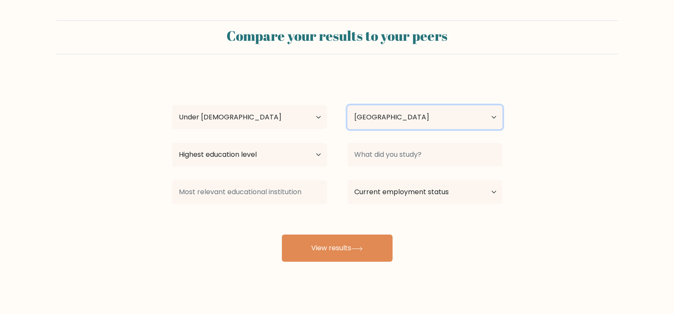
click at [369, 126] on select "Country [GEOGRAPHIC_DATA] [GEOGRAPHIC_DATA] [GEOGRAPHIC_DATA] [US_STATE] [GEOGR…" at bounding box center [424, 118] width 155 height 24
click at [142, 261] on form "Compare your results to your peers [PERSON_NAME] song Age Under [DEMOGRAPHIC_DA…" at bounding box center [337, 141] width 674 height 242
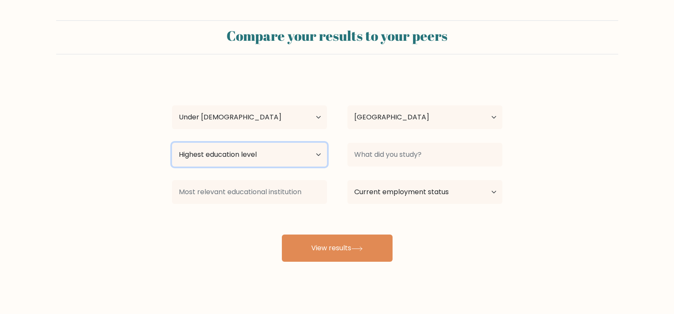
click at [214, 162] on select "Highest education level No schooling Primary Lower Secondary Upper Secondary Oc…" at bounding box center [249, 155] width 155 height 24
select select "upper_secondary"
click at [172, 143] on select "Highest education level No schooling Primary Lower Secondary Upper Secondary Oc…" at bounding box center [249, 155] width 155 height 24
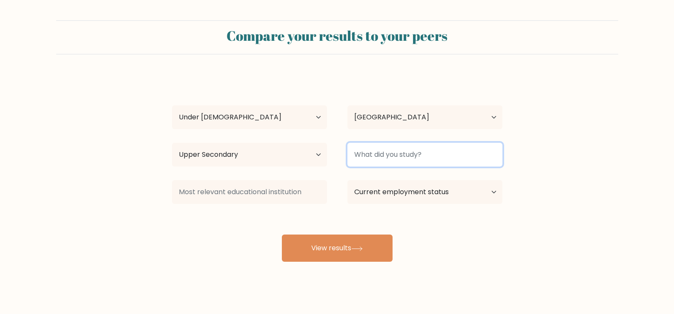
click at [418, 160] on input at bounding box center [424, 155] width 155 height 24
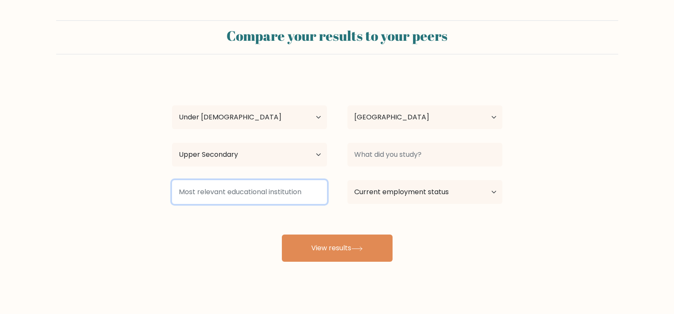
click at [312, 197] on input at bounding box center [249, 192] width 155 height 24
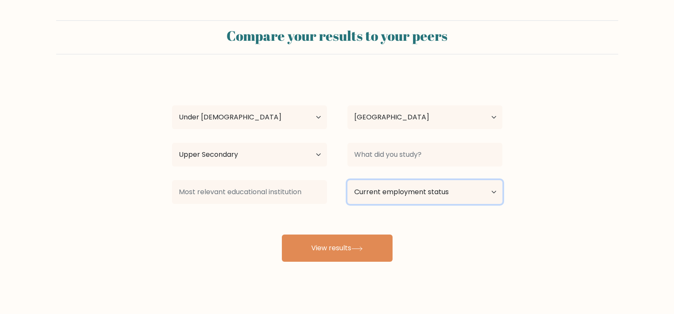
click at [397, 195] on select "Current employment status Employed Student Retired Other / prefer not to answer" at bounding box center [424, 192] width 155 height 24
select select "student"
click at [347, 180] on select "Current employment status Employed Student Retired Other / prefer not to answer" at bounding box center [424, 192] width 155 height 24
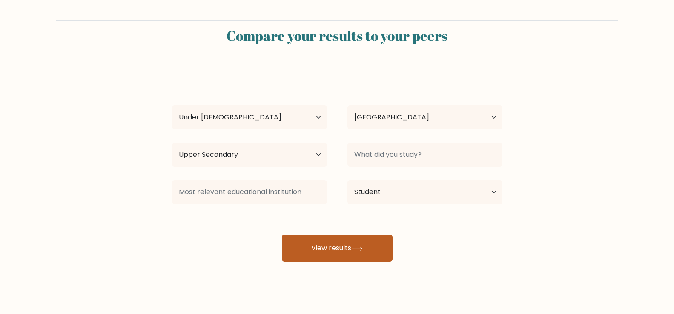
click at [300, 261] on button "View results" at bounding box center [337, 248] width 111 height 27
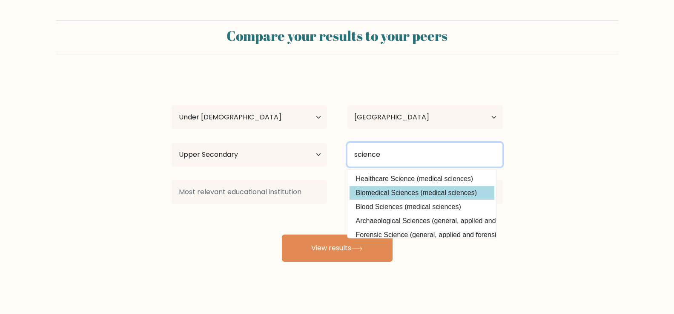
scroll to position [84, 0]
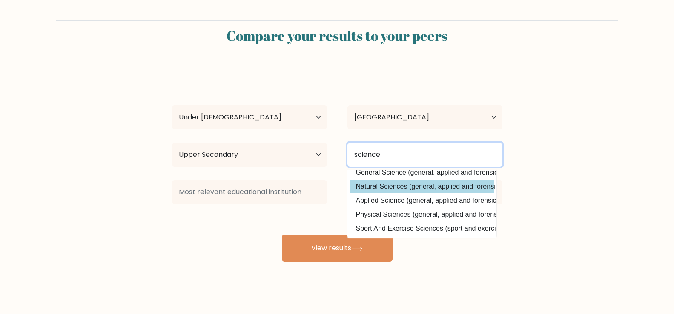
type input "science"
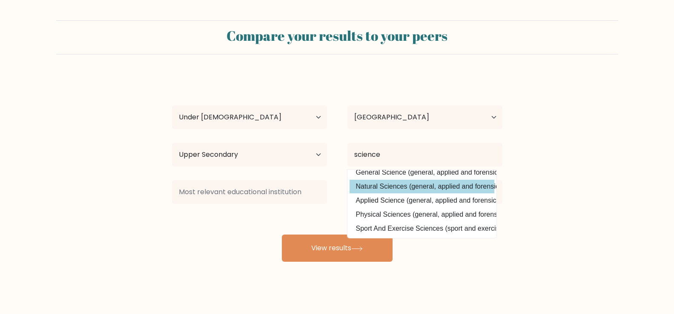
click at [393, 185] on div "tiffany song Age Under 18 years old 18-24 years old 25-34 years old 35-44 years…" at bounding box center [337, 168] width 340 height 187
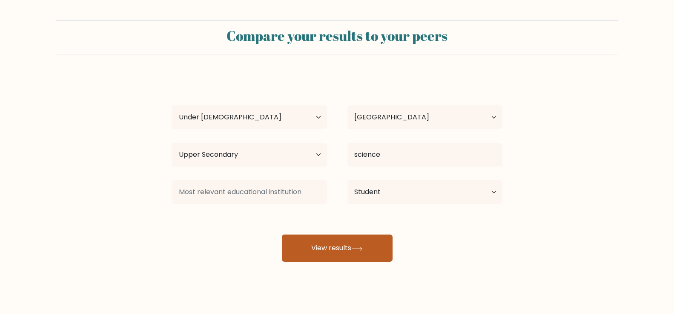
click at [338, 240] on button "View results" at bounding box center [337, 248] width 111 height 27
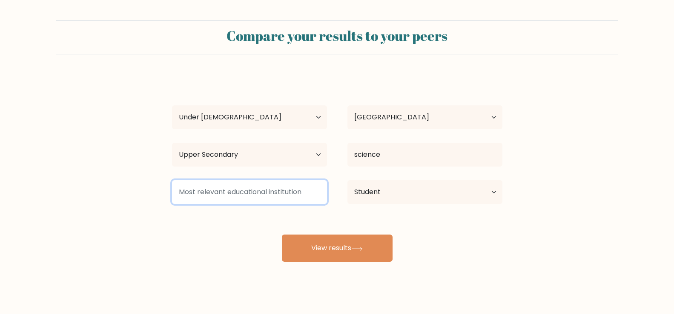
click at [281, 190] on input at bounding box center [249, 192] width 155 height 24
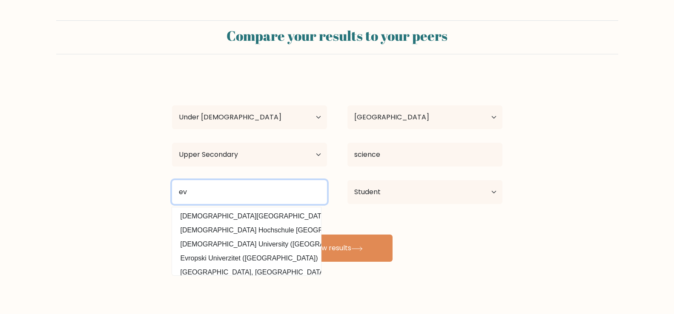
type input "e"
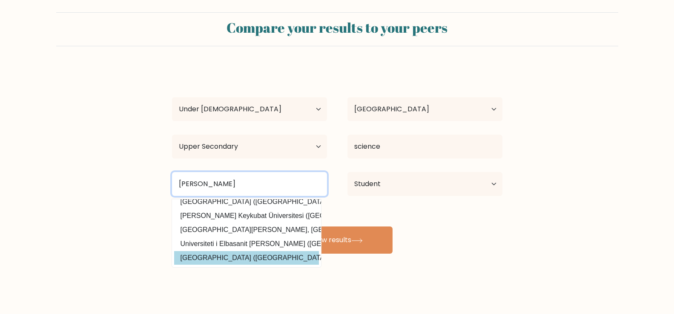
scroll to position [0, 0]
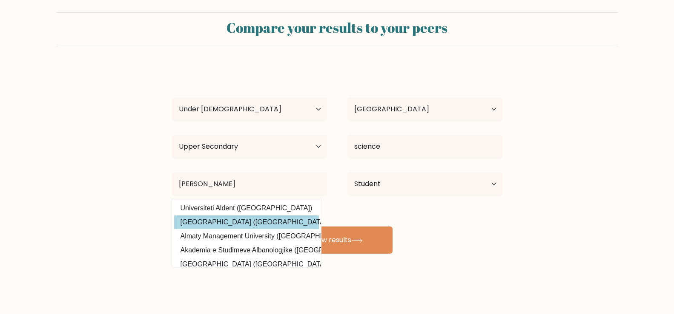
click at [260, 218] on option "Algoma University (Canada)" at bounding box center [246, 223] width 145 height 14
type input "[GEOGRAPHIC_DATA]"
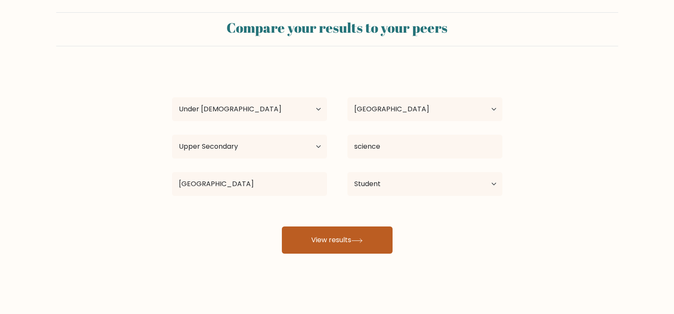
click at [337, 229] on button "View results" at bounding box center [337, 240] width 111 height 27
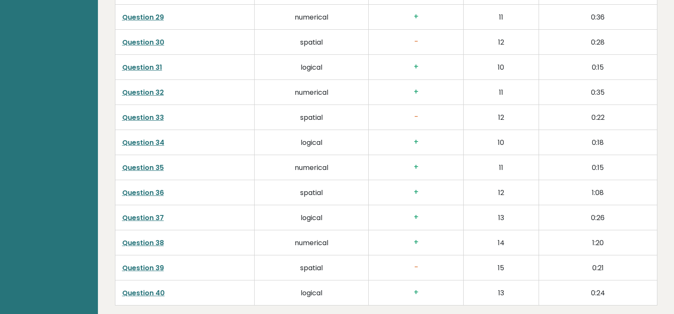
scroll to position [2186, 0]
